Goal: Transaction & Acquisition: Purchase product/service

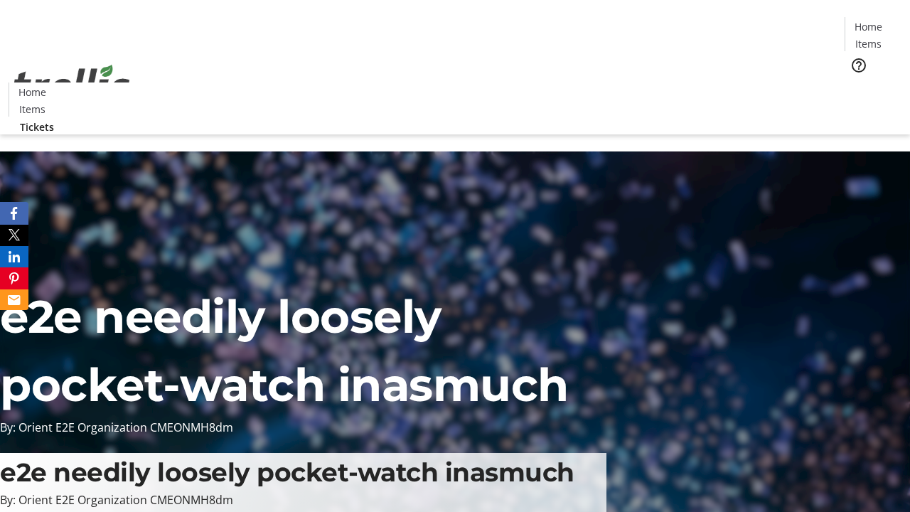
click at [856, 82] on span "Tickets" at bounding box center [873, 89] width 34 height 15
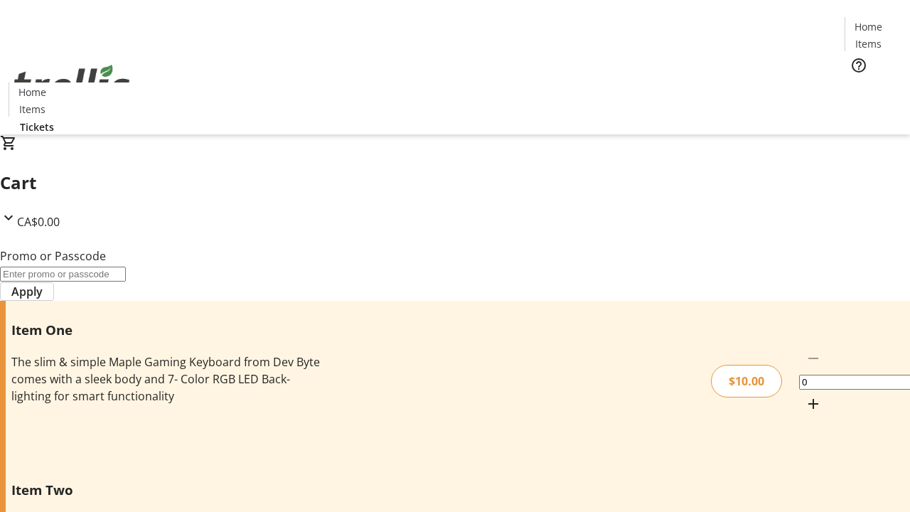
click at [805, 395] on mat-icon "Increment by one" at bounding box center [813, 403] width 17 height 17
type input "1"
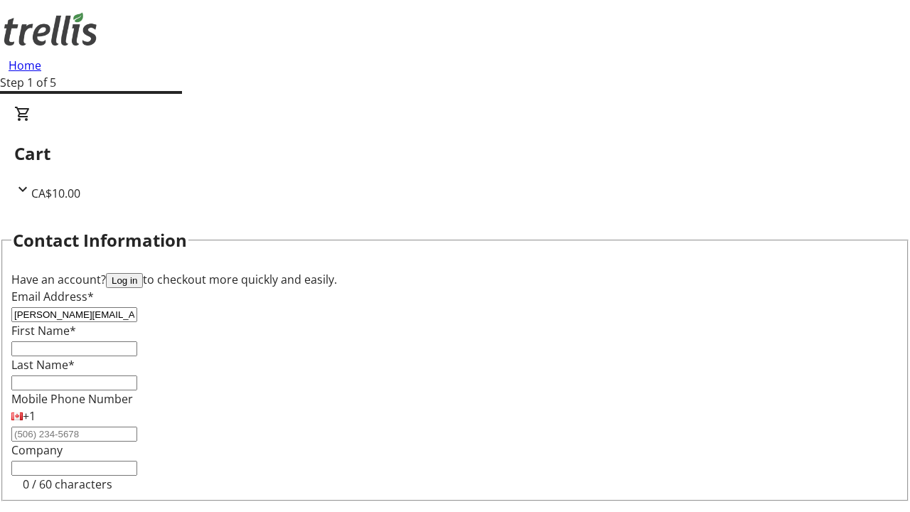
type input "[PERSON_NAME][EMAIL_ADDRESS][DOMAIN_NAME]"
type input "[PERSON_NAME]"
type input "Green"
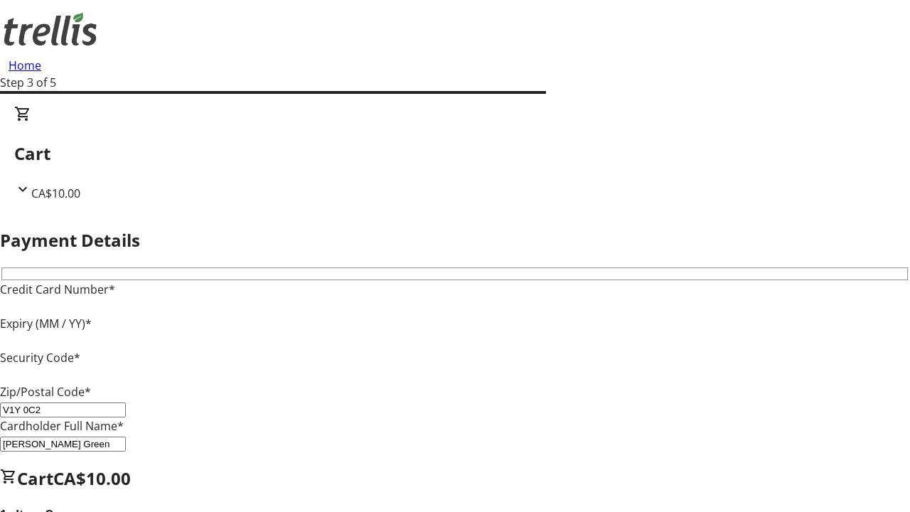
type input "V1Y 0C2"
